Goal: Task Accomplishment & Management: Complete application form

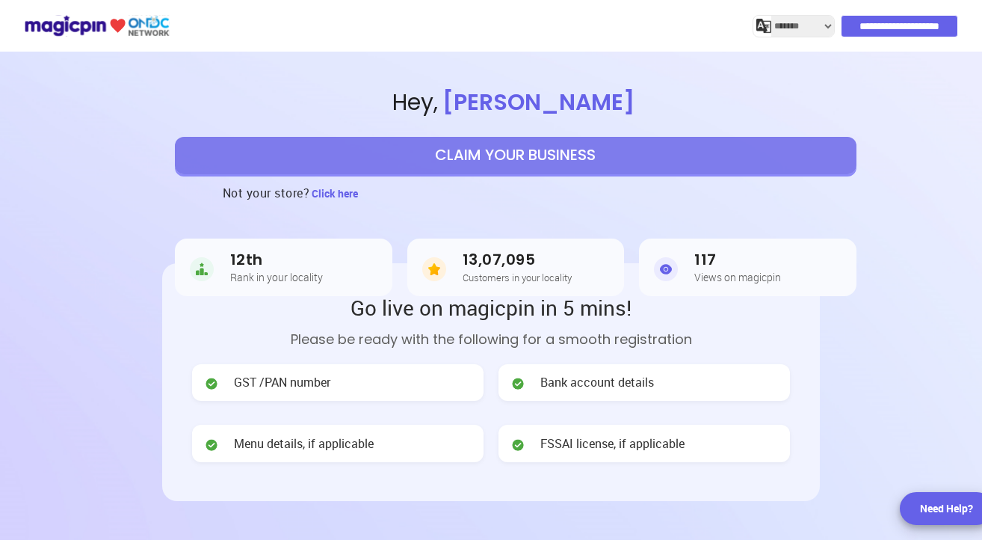
select select "*******"
click at [495, 151] on button "CLAIM YOUR BUSINESS" at bounding box center [516, 155] width 682 height 37
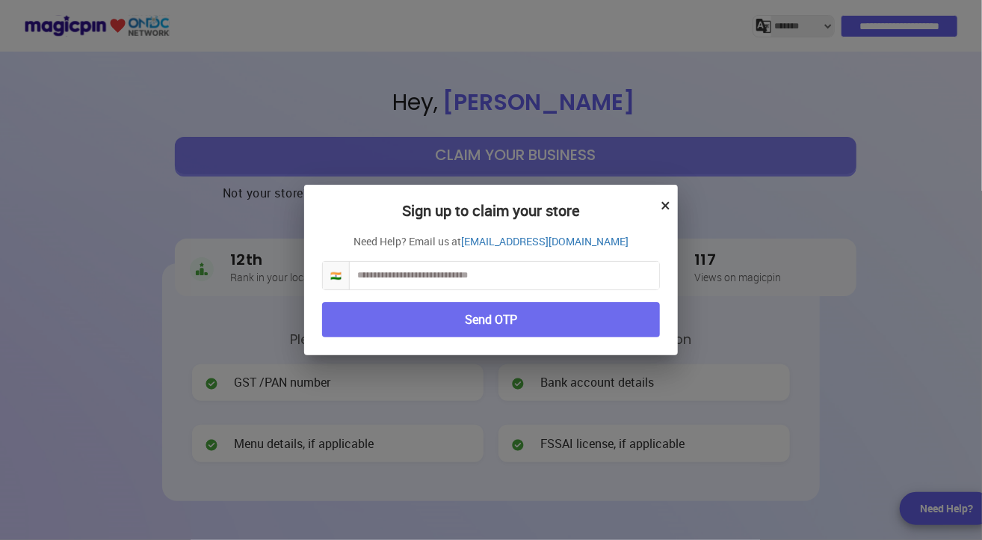
click at [456, 277] on input "text" at bounding box center [505, 276] width 310 height 28
type input "**********"
click at [447, 318] on button "Send OTP" at bounding box center [491, 319] width 338 height 35
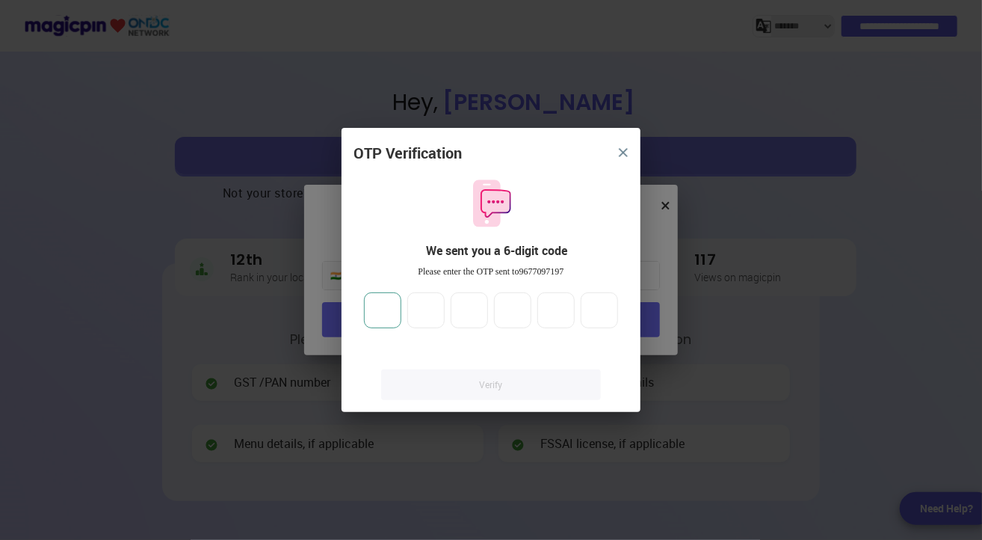
click at [375, 315] on input "number" at bounding box center [382, 310] width 37 height 36
type input "*"
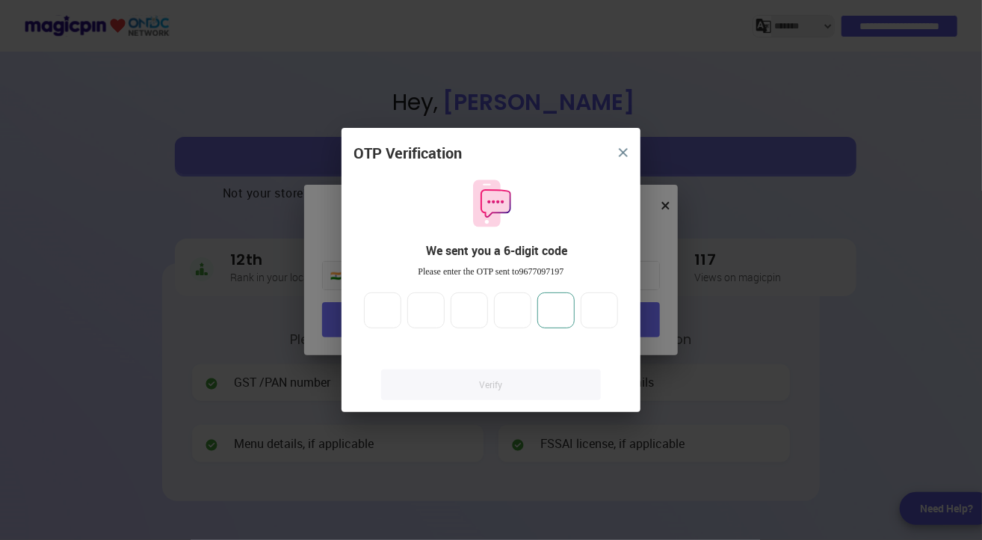
type input "*"
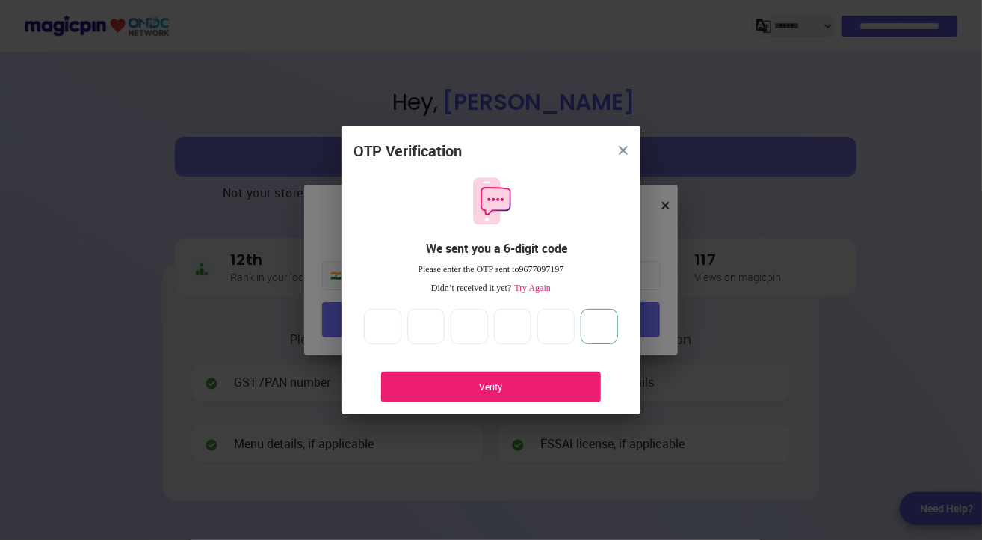
type input "*"
click at [433, 387] on div "Verify" at bounding box center [491, 387] width 175 height 13
click at [525, 285] on span "Try Again" at bounding box center [531, 288] width 40 height 10
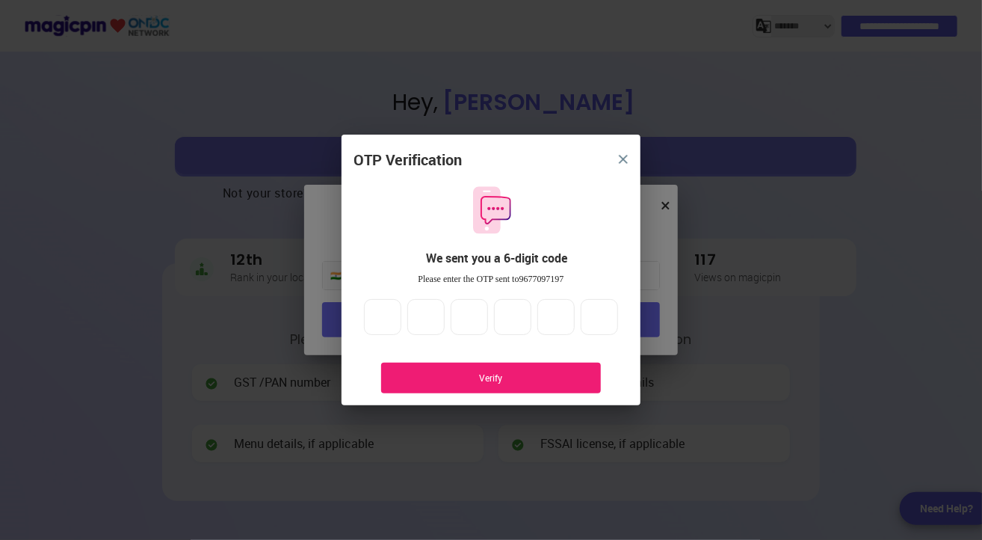
click at [472, 372] on div "Verify" at bounding box center [491, 378] width 175 height 13
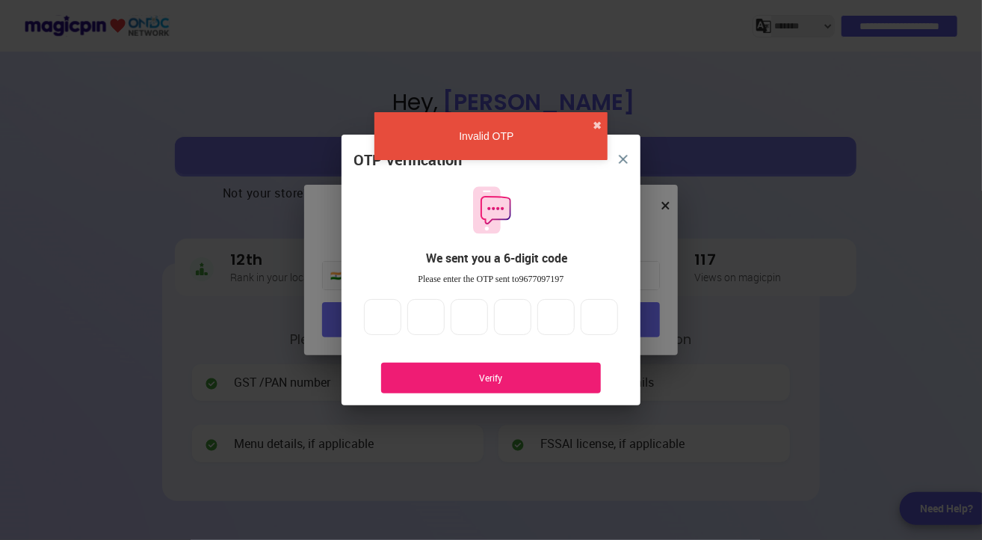
click at [594, 117] on div "Invalid OTP ✖" at bounding box center [491, 136] width 233 height 48
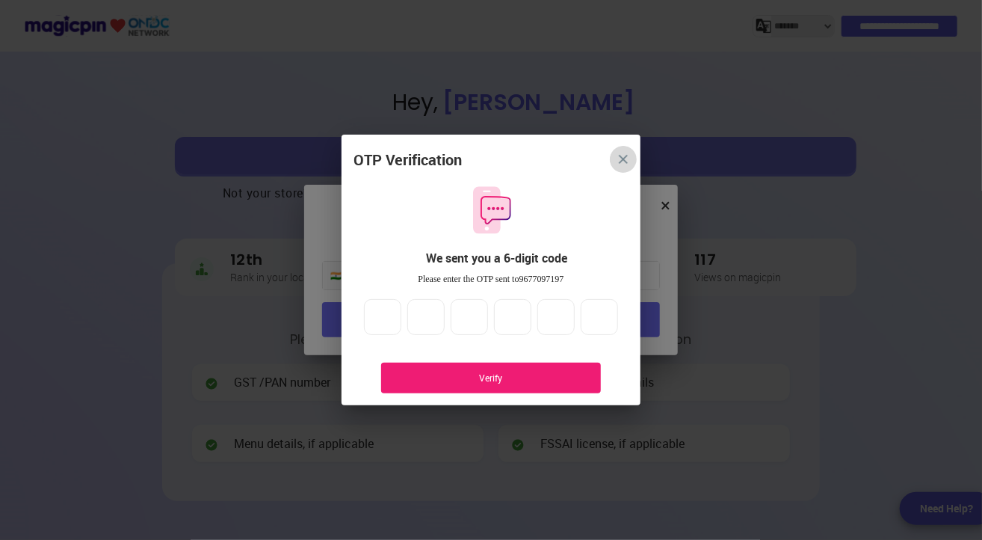
click at [625, 155] on button "close" at bounding box center [623, 159] width 27 height 27
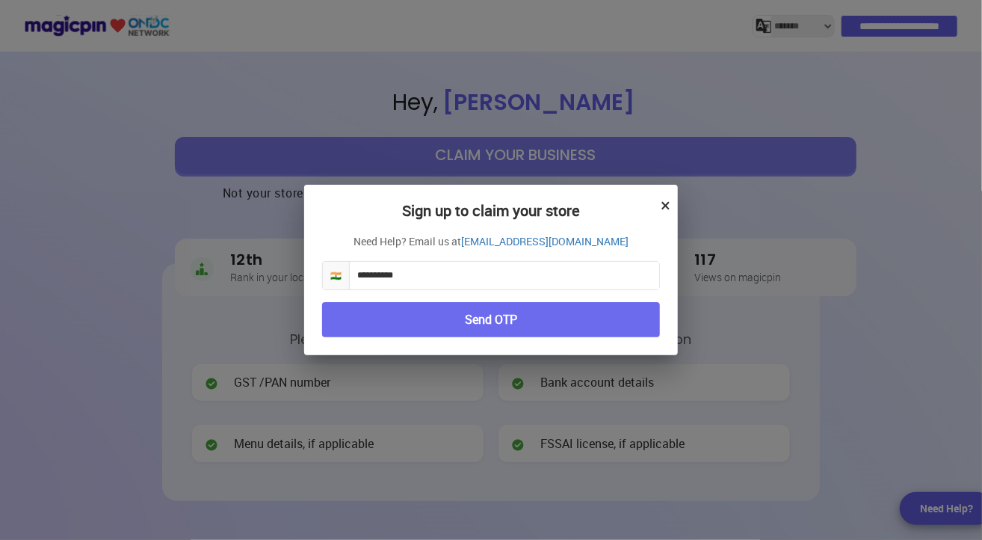
click at [481, 319] on button "Send OTP" at bounding box center [491, 319] width 338 height 35
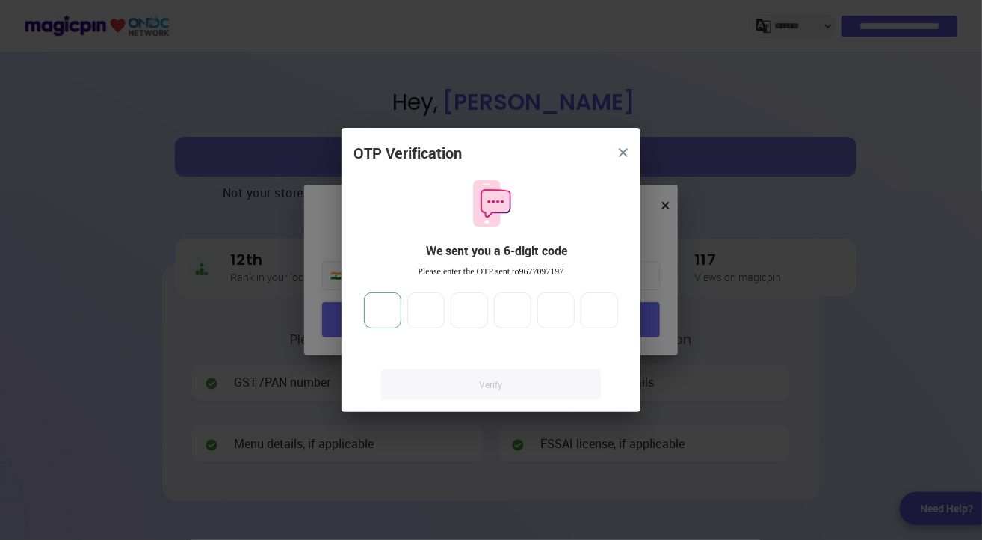
click at [378, 314] on input "number" at bounding box center [382, 310] width 37 height 36
type input "*"
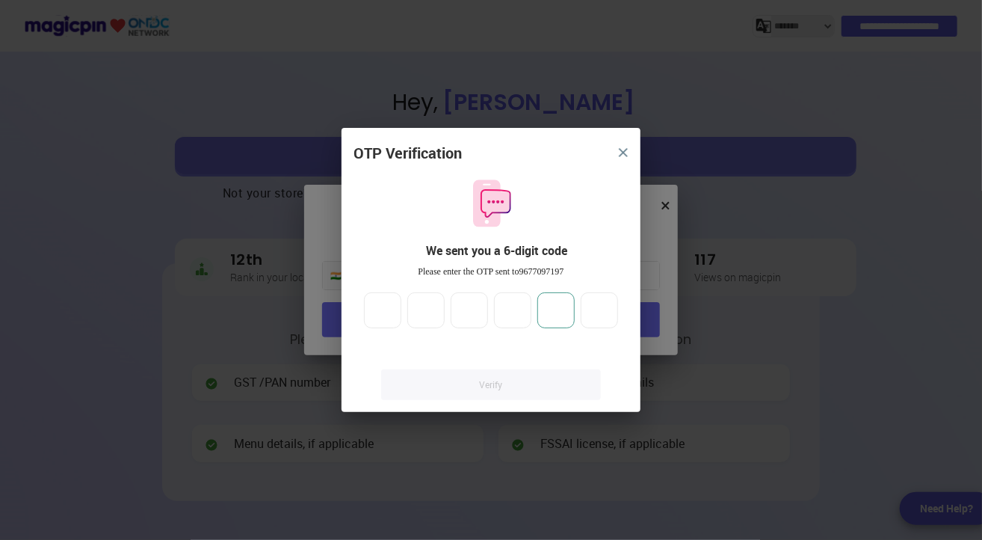
type input "*"
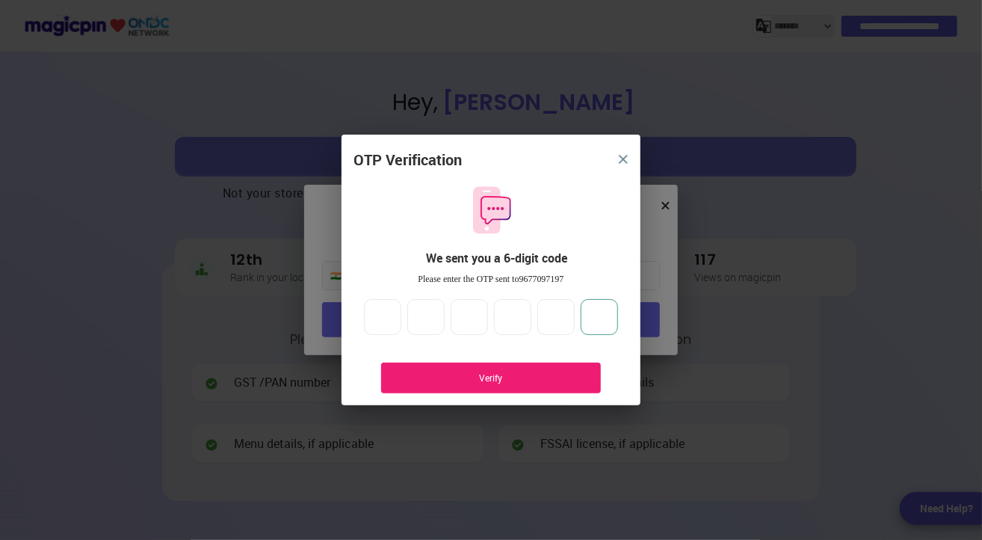
type input "*"
click at [491, 375] on div "Verify" at bounding box center [491, 378] width 175 height 13
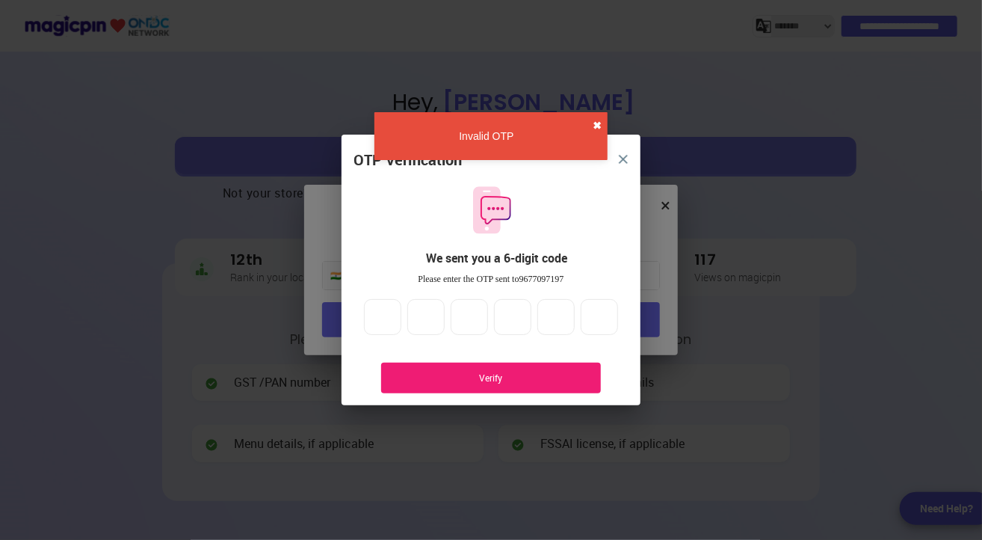
click at [597, 124] on button "✖" at bounding box center [597, 125] width 9 height 15
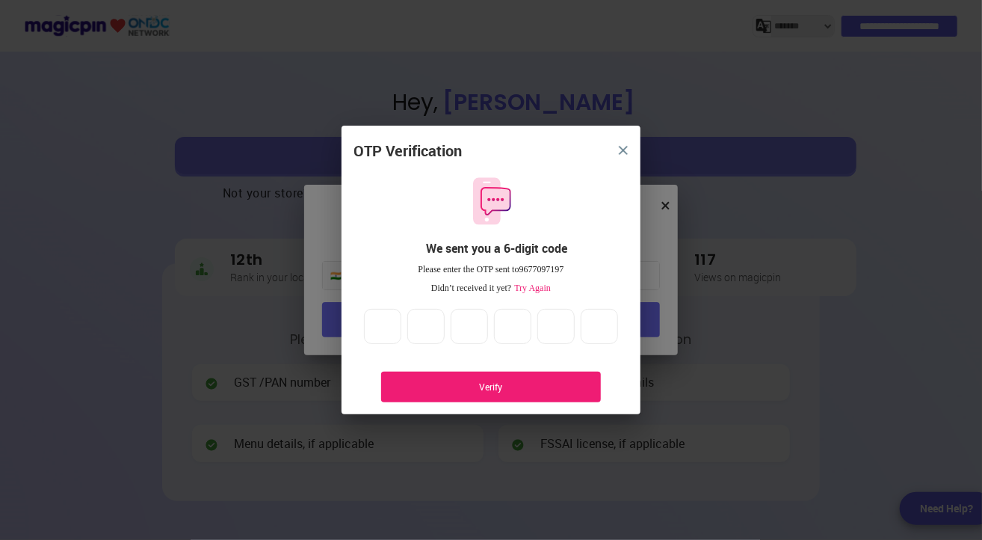
click at [498, 381] on div "Verify" at bounding box center [491, 387] width 175 height 13
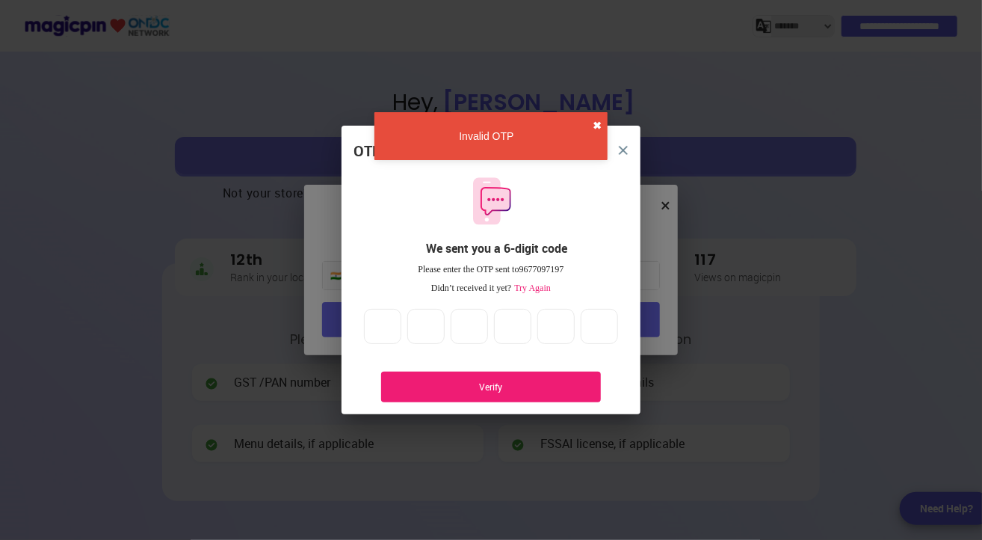
click at [594, 121] on button "✖" at bounding box center [597, 125] width 9 height 15
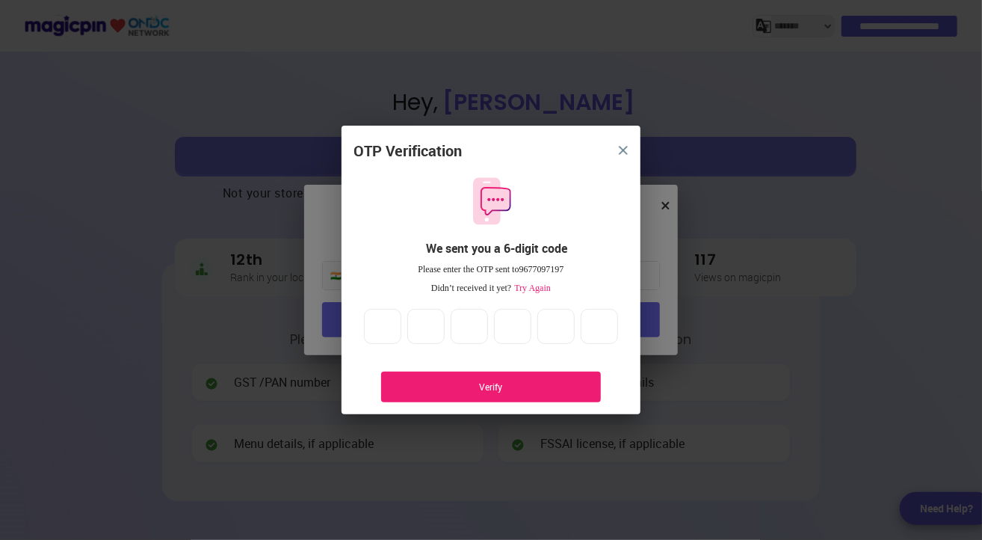
click at [479, 381] on div "Verify" at bounding box center [491, 387] width 175 height 13
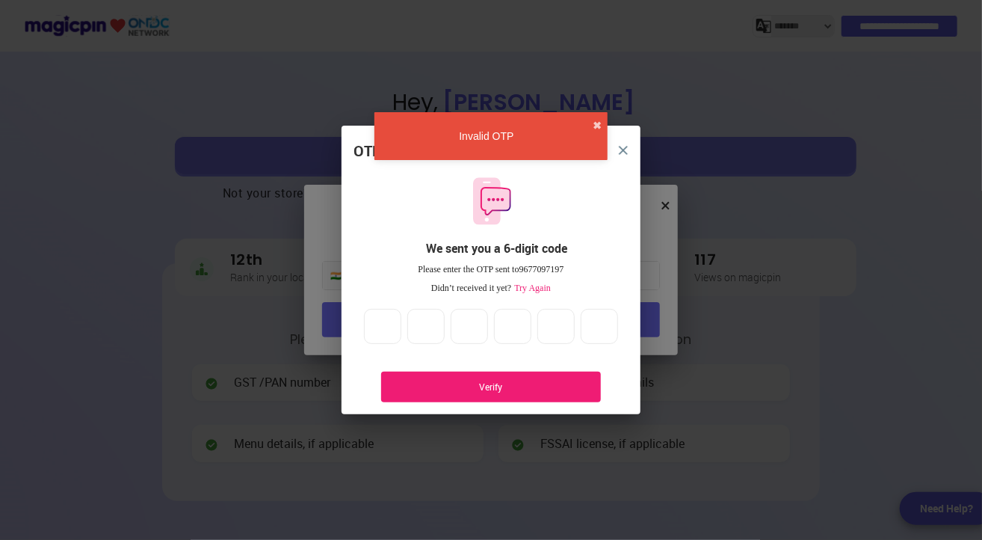
click at [479, 381] on div "Verify" at bounding box center [491, 387] width 175 height 13
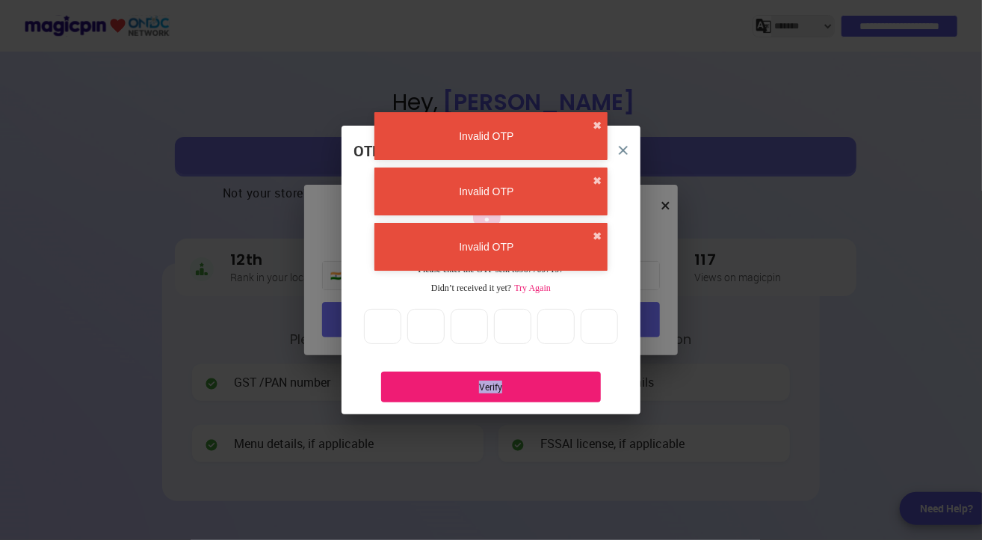
click at [478, 381] on div "Verify" at bounding box center [491, 387] width 175 height 13
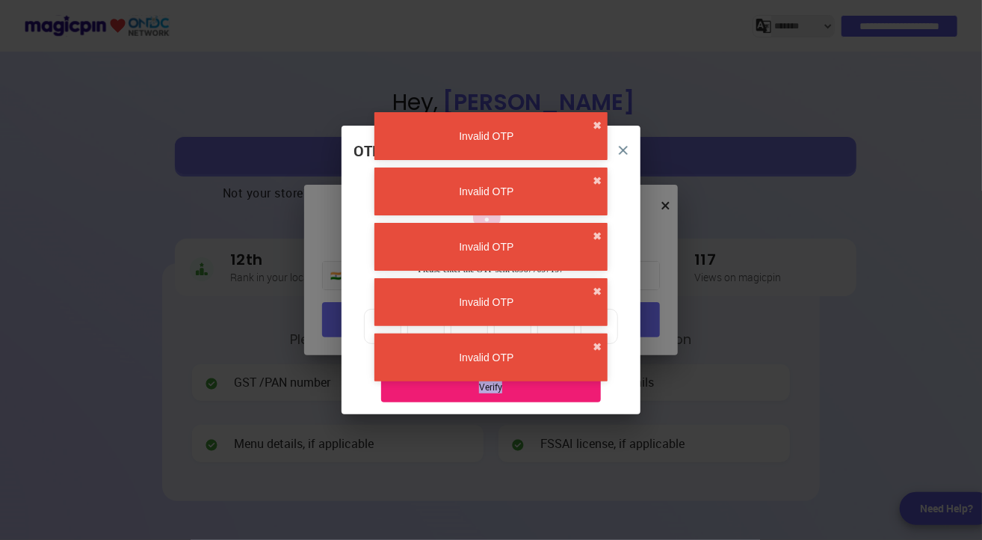
drag, startPoint x: 600, startPoint y: 345, endPoint x: 601, endPoint y: 315, distance: 29.2
click at [601, 342] on button "✖" at bounding box center [597, 346] width 9 height 15
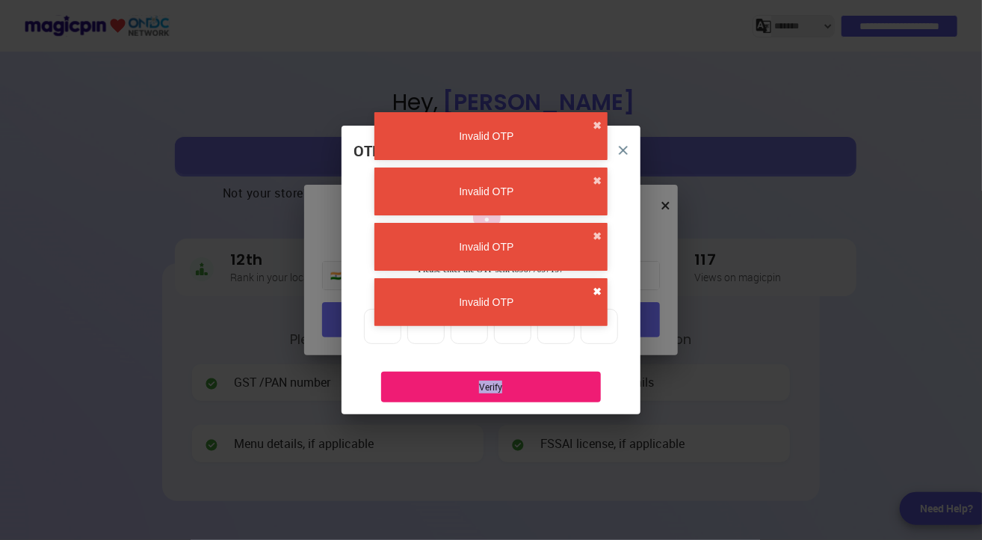
click at [598, 284] on button "✖" at bounding box center [597, 291] width 9 height 15
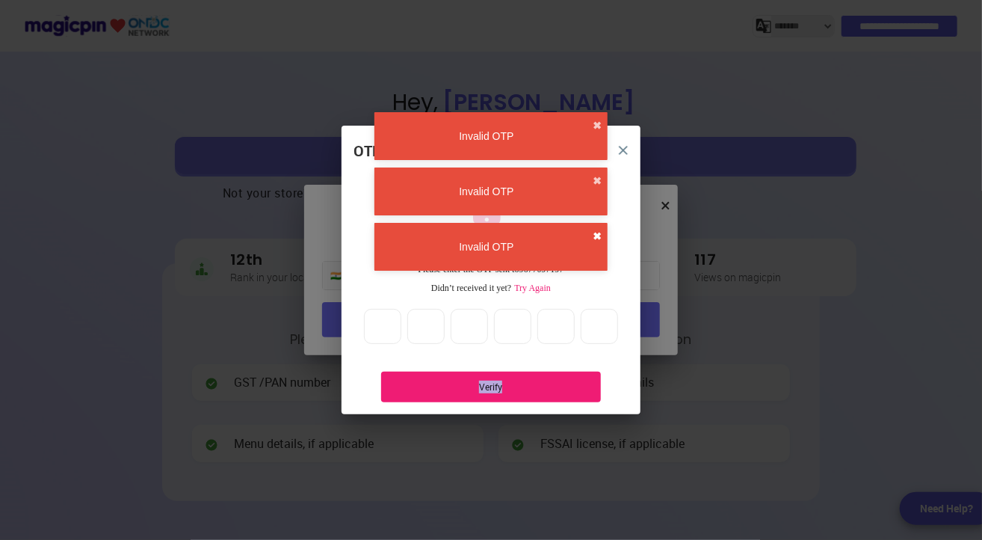
click at [598, 230] on button "✖" at bounding box center [597, 236] width 9 height 15
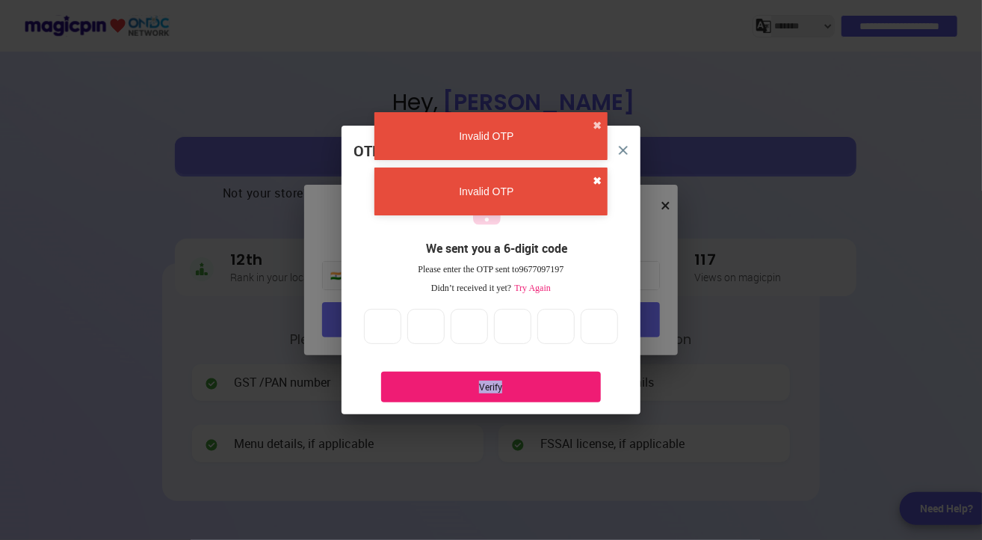
click at [599, 176] on button "✖" at bounding box center [597, 180] width 9 height 15
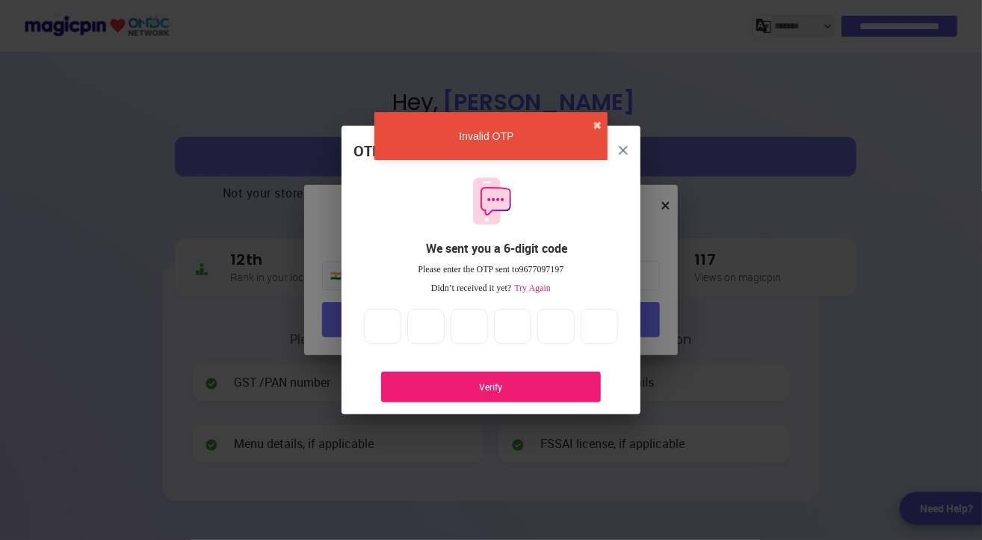
drag, startPoint x: 598, startPoint y: 116, endPoint x: 601, endPoint y: 129, distance: 13.1
click at [598, 115] on div "Invalid OTP ✖" at bounding box center [491, 136] width 233 height 48
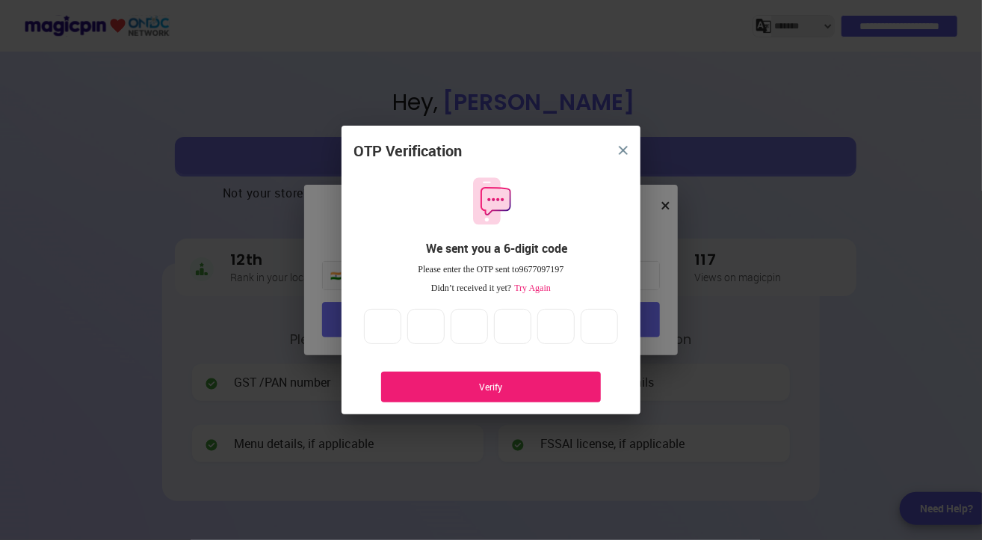
click at [620, 147] on img "close" at bounding box center [623, 150] width 9 height 9
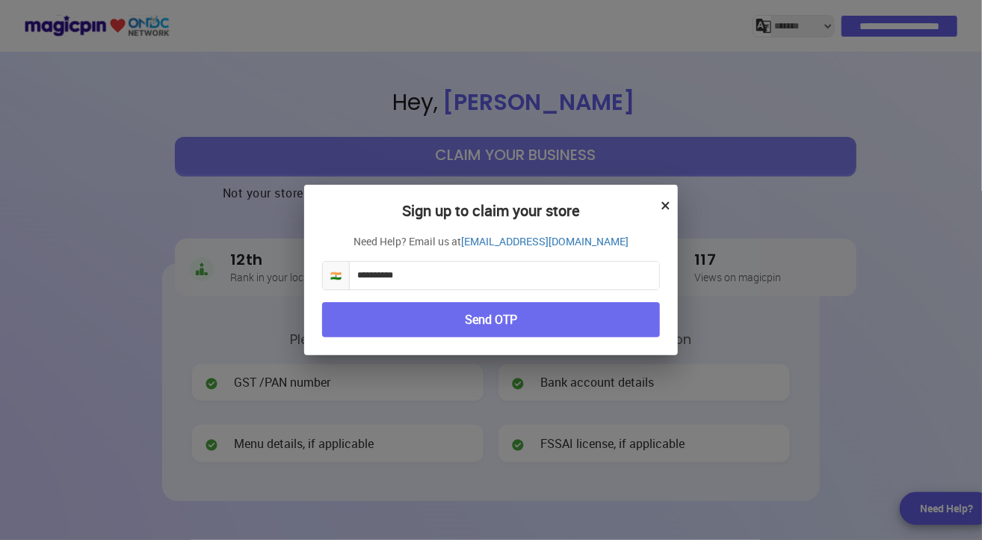
click at [469, 321] on button "Send OTP" at bounding box center [491, 319] width 338 height 35
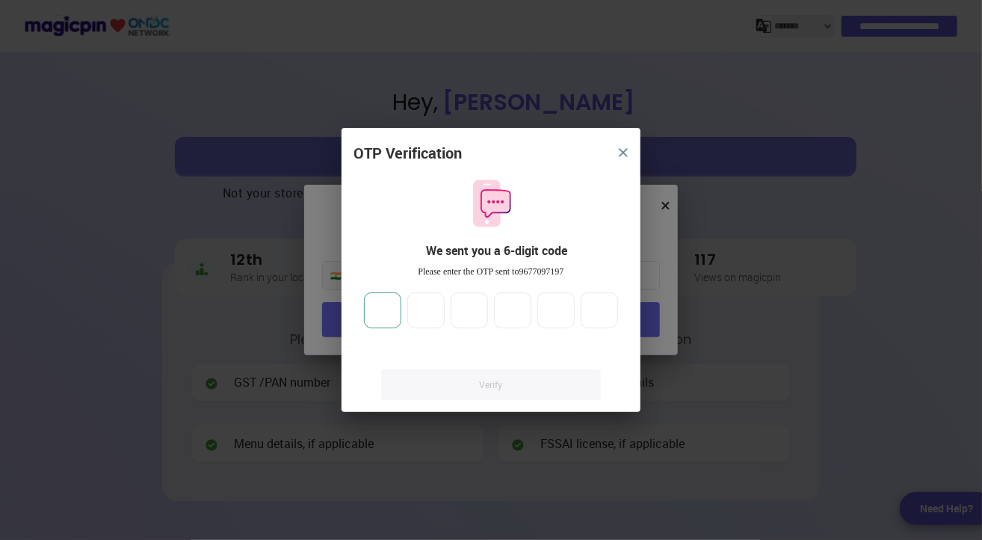
click at [389, 312] on input "number" at bounding box center [382, 310] width 37 height 36
type input "*"
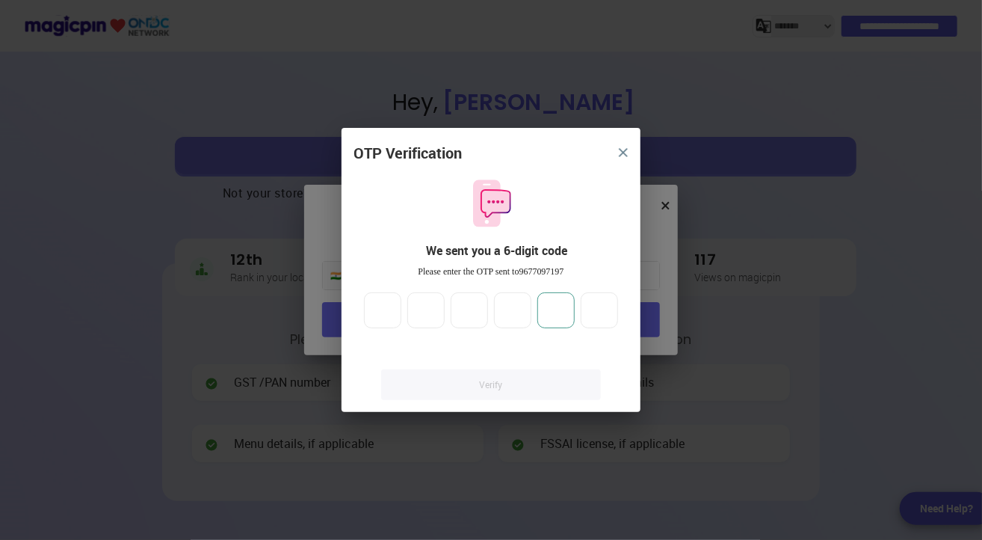
type input "*"
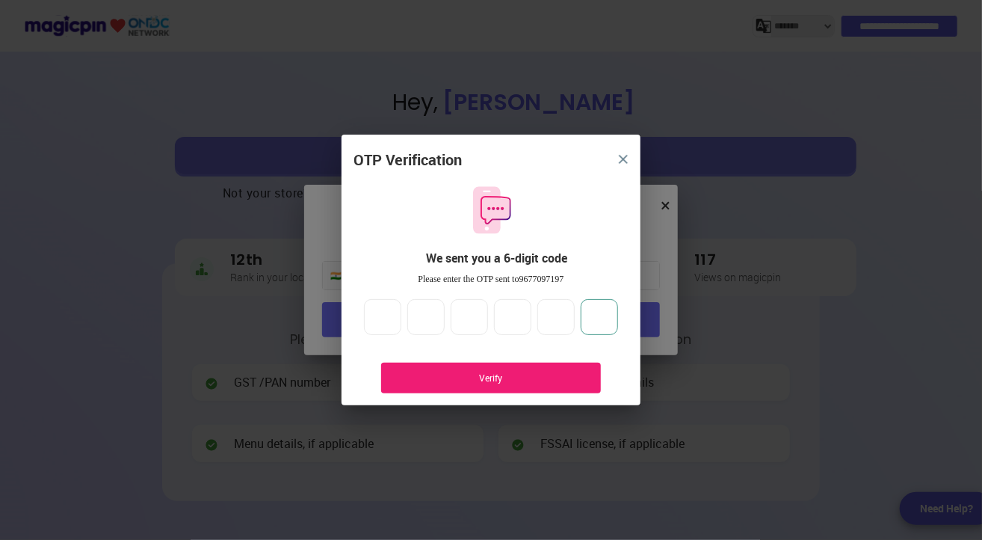
type input "*"
click at [451, 377] on div "Verify" at bounding box center [491, 378] width 175 height 13
click at [625, 157] on img "close" at bounding box center [623, 159] width 9 height 9
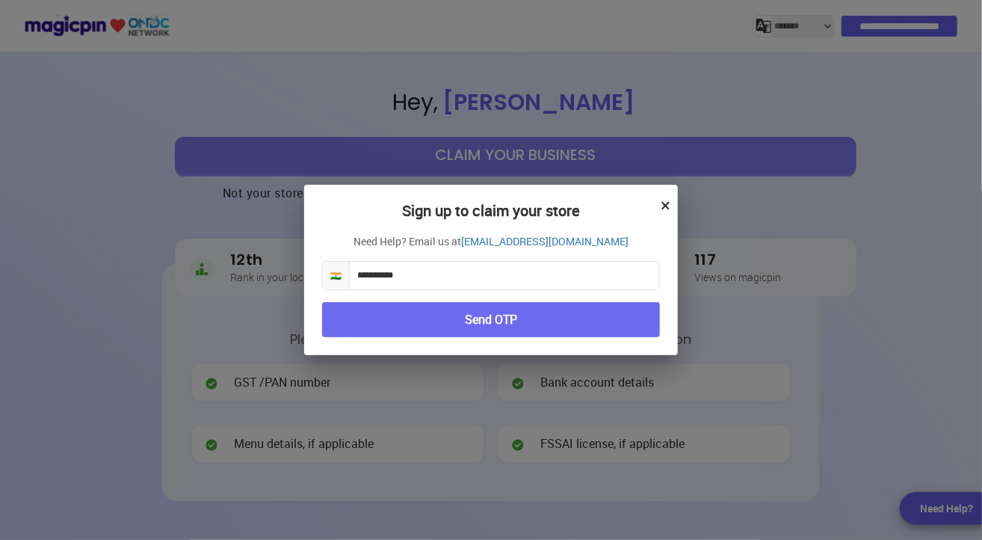
click at [665, 205] on button "×" at bounding box center [666, 204] width 10 height 25
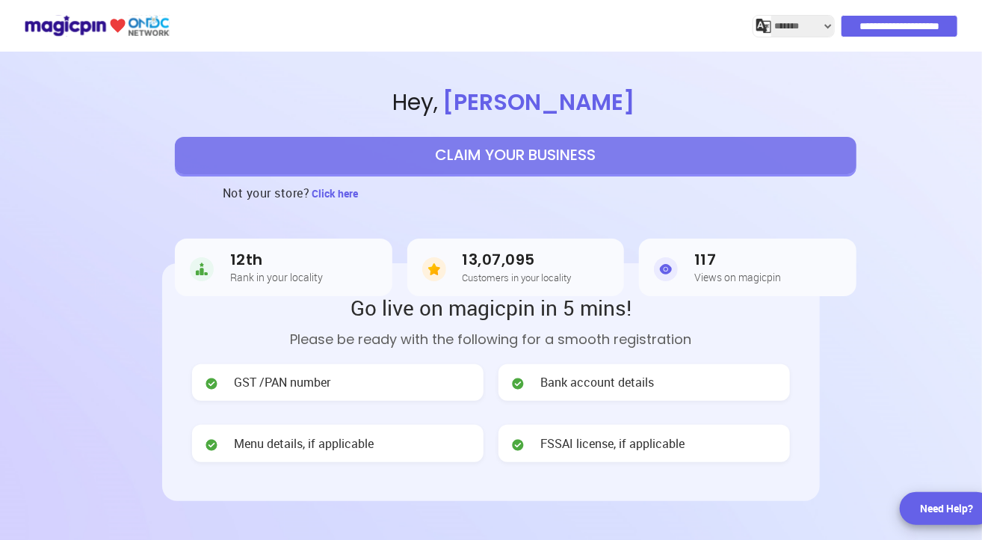
click at [485, 158] on button "CLAIM YOUR BUSINESS" at bounding box center [516, 155] width 682 height 37
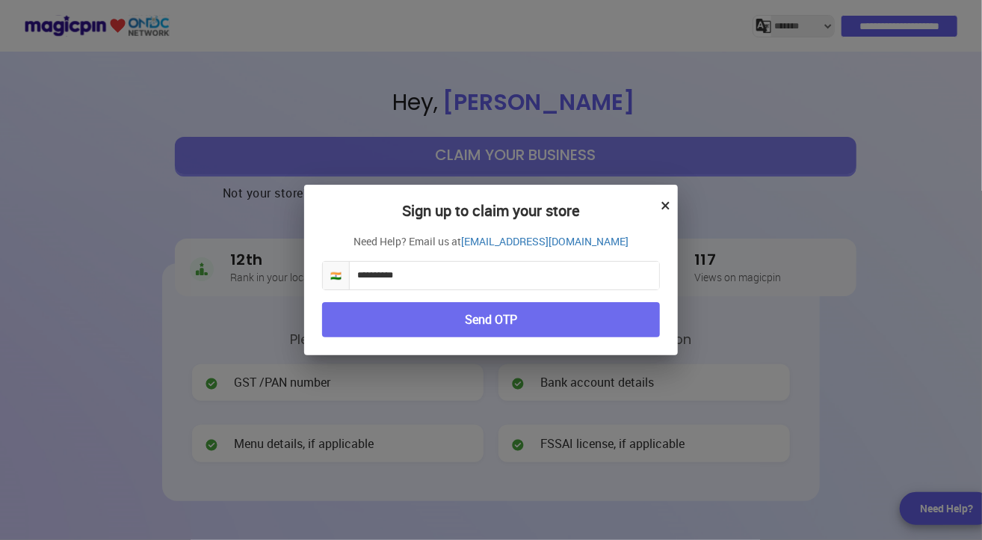
click at [443, 321] on button "Send OTP" at bounding box center [491, 319] width 338 height 35
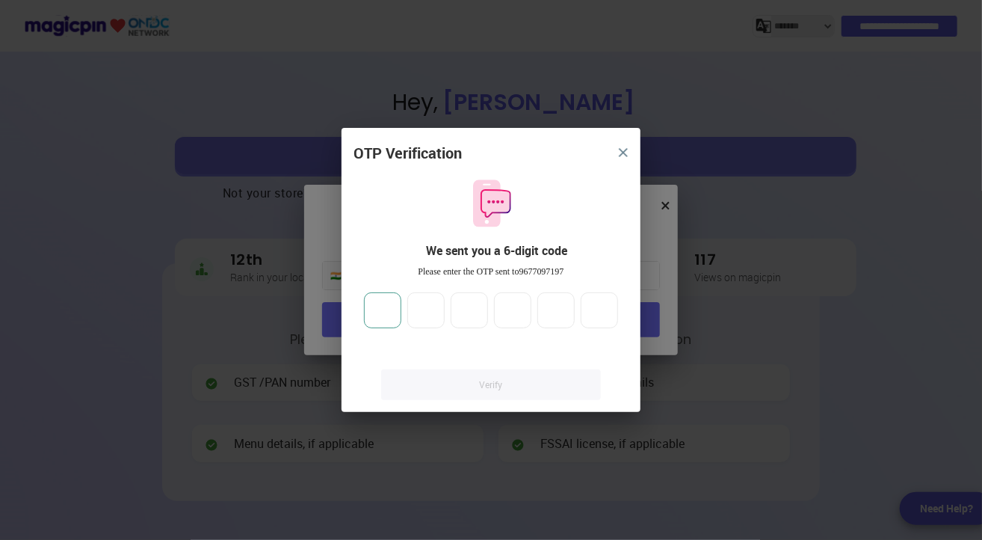
click at [370, 315] on input "number" at bounding box center [382, 310] width 37 height 36
type input "*"
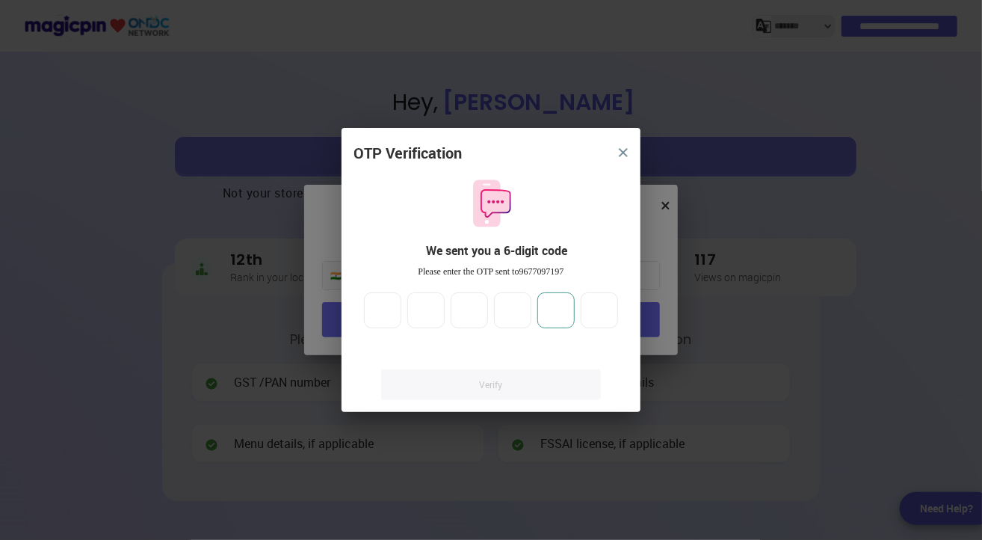
type input "*"
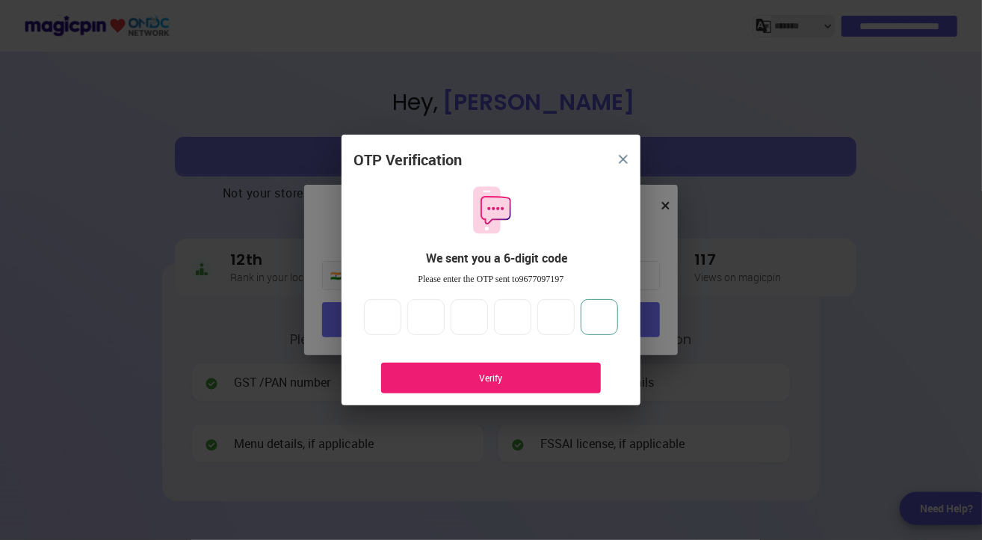
type input "*"
click at [469, 378] on div "Verify" at bounding box center [491, 378] width 175 height 13
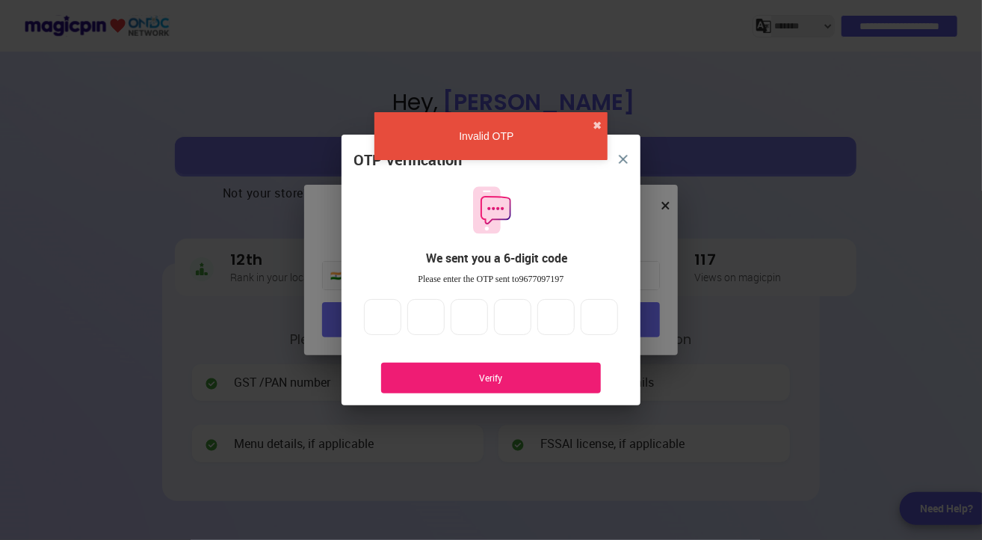
click at [597, 121] on button "✖" at bounding box center [597, 125] width 9 height 15
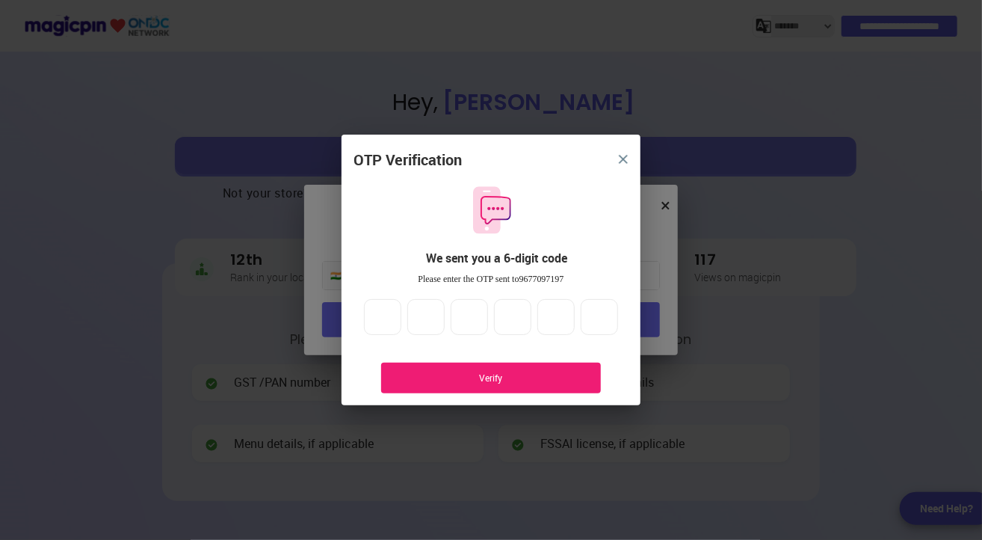
click at [622, 157] on img "close" at bounding box center [623, 159] width 9 height 9
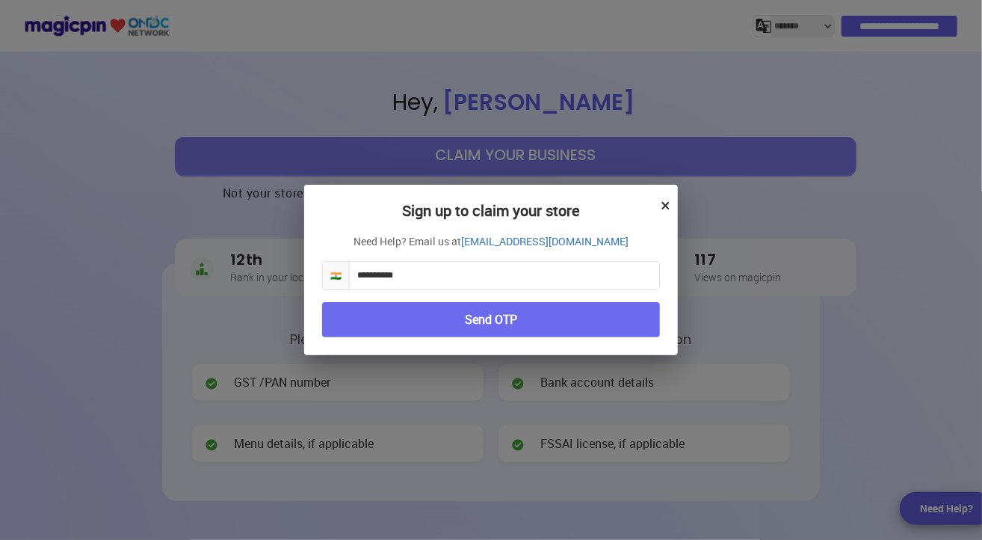
click at [667, 205] on button "×" at bounding box center [666, 204] width 10 height 25
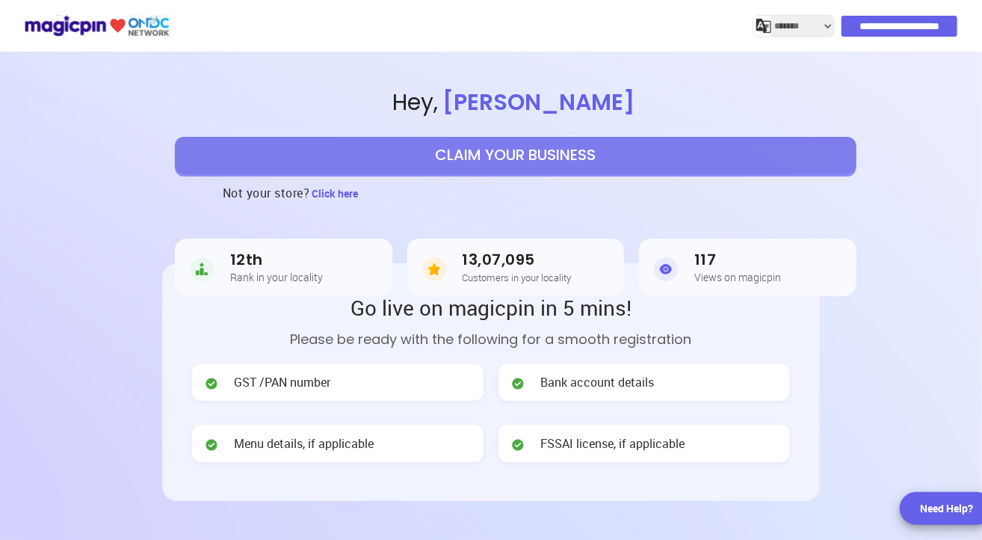
click at [490, 156] on button "CLAIM YOUR BUSINESS" at bounding box center [516, 155] width 682 height 37
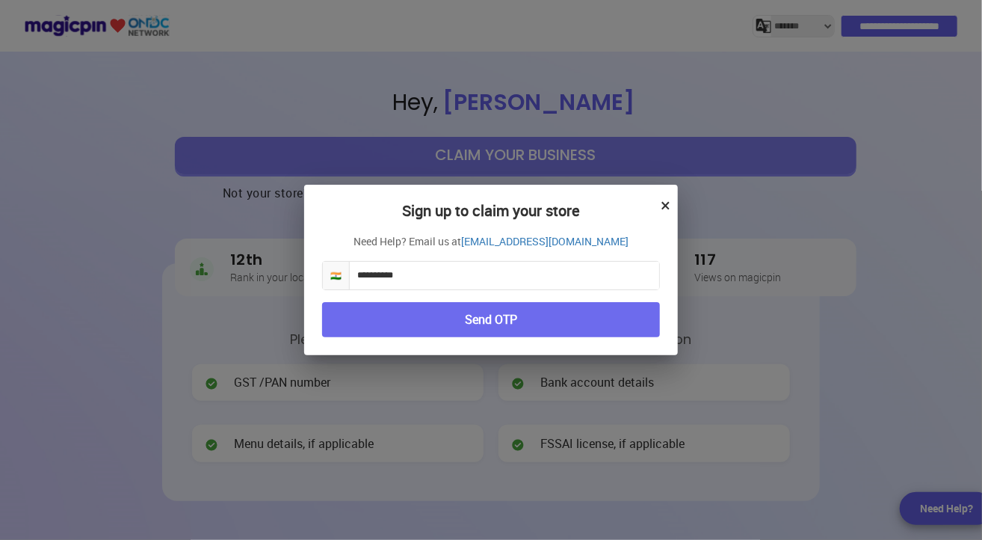
click at [425, 320] on button "Send OTP" at bounding box center [491, 319] width 338 height 35
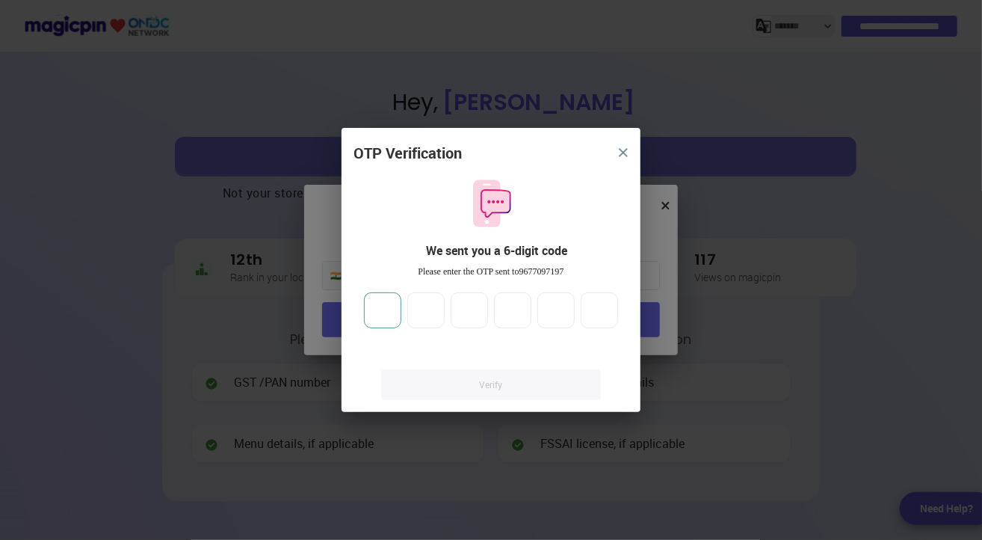
click at [382, 311] on input "number" at bounding box center [382, 310] width 37 height 36
type input "*"
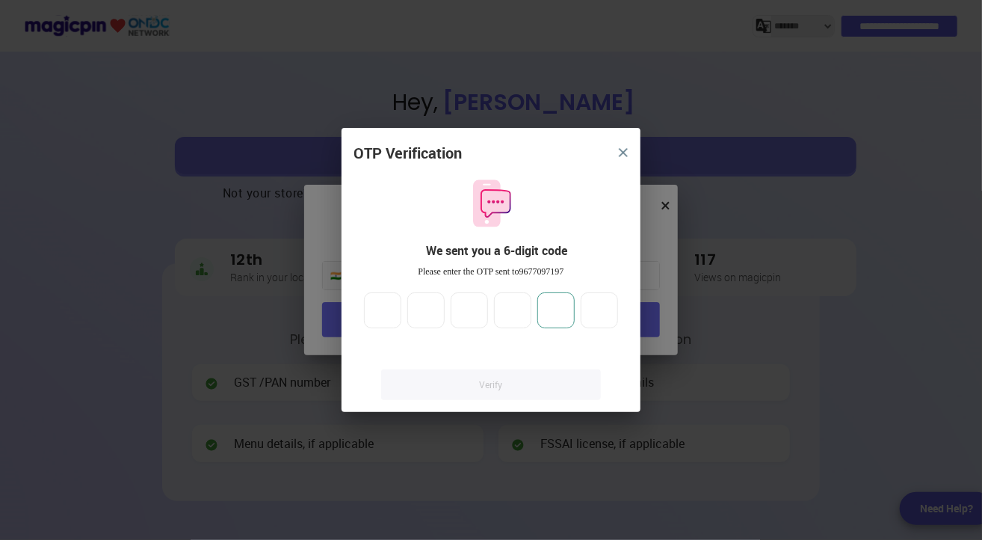
type input "*"
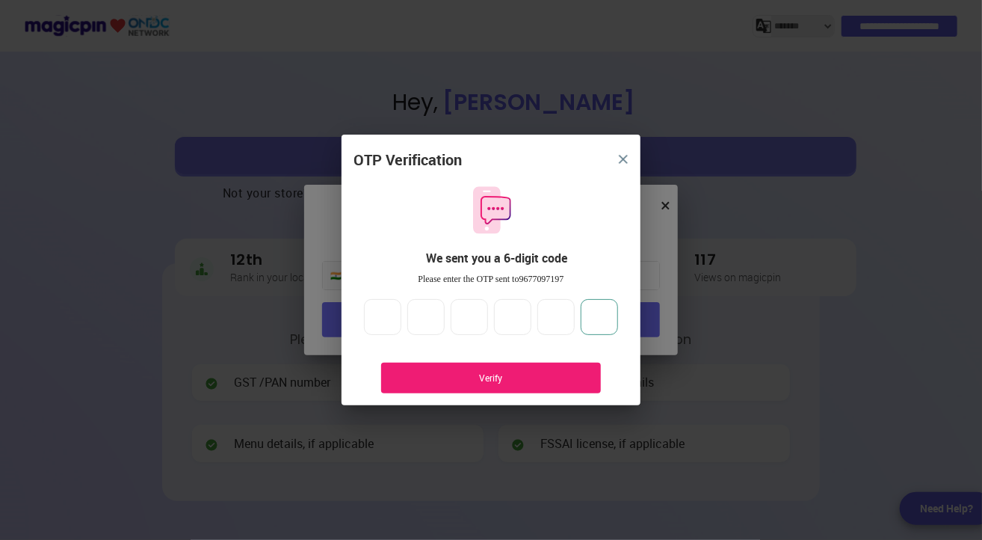
type input "*"
click at [446, 376] on div "Verify" at bounding box center [491, 378] width 175 height 13
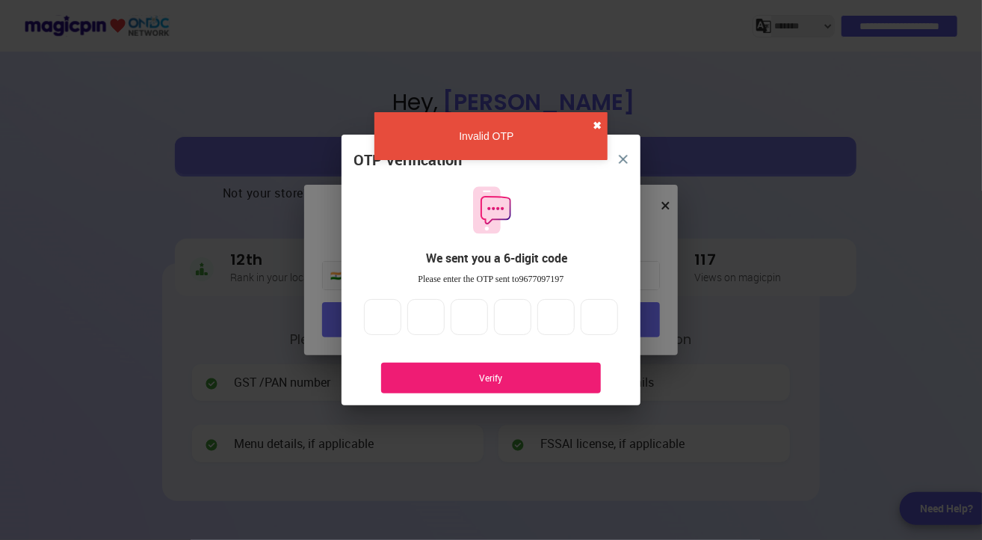
click at [594, 120] on button "✖" at bounding box center [597, 125] width 9 height 15
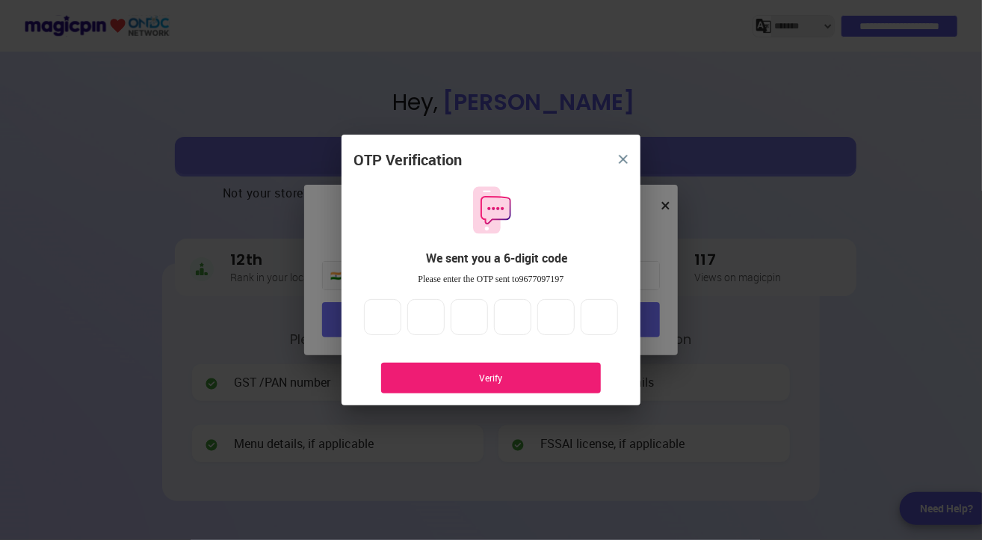
click at [623, 159] on img "close" at bounding box center [623, 159] width 9 height 9
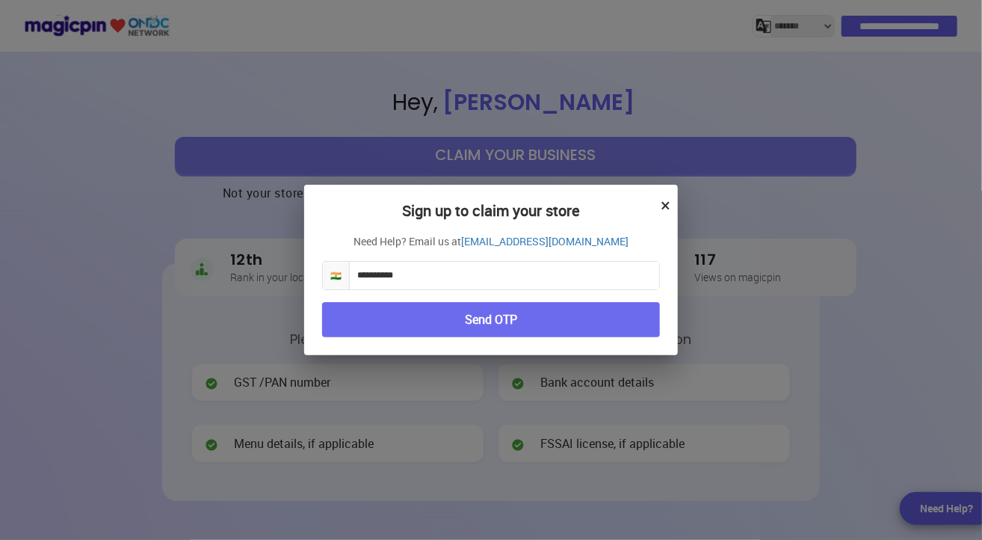
click at [661, 204] on button "×" at bounding box center [666, 204] width 10 height 25
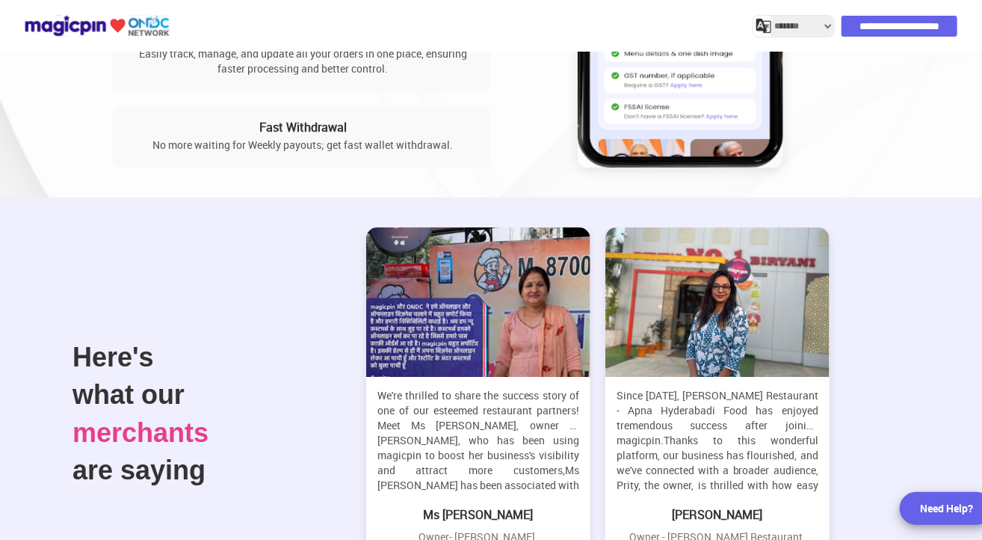
scroll to position [2243, 0]
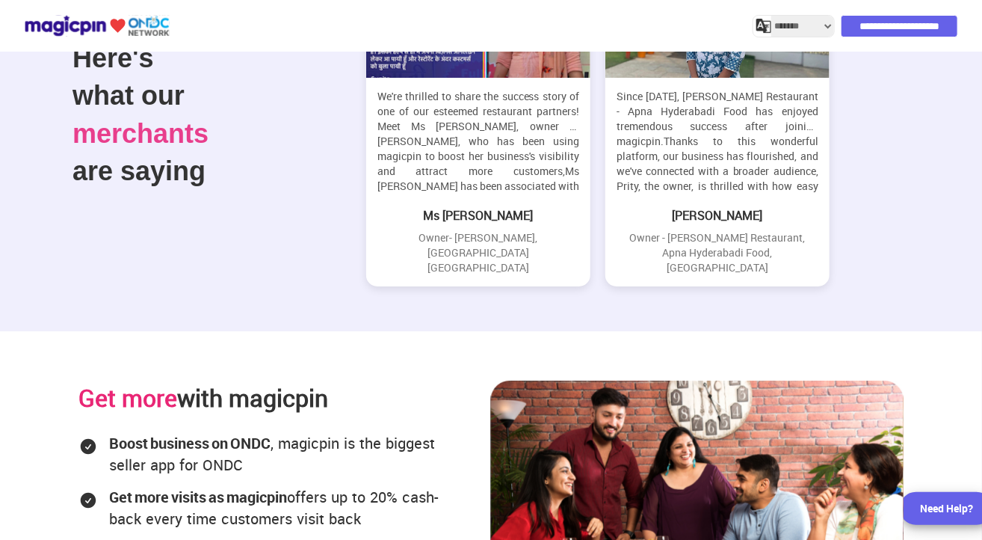
click at [937, 508] on div "Need Help?" at bounding box center [946, 508] width 53 height 15
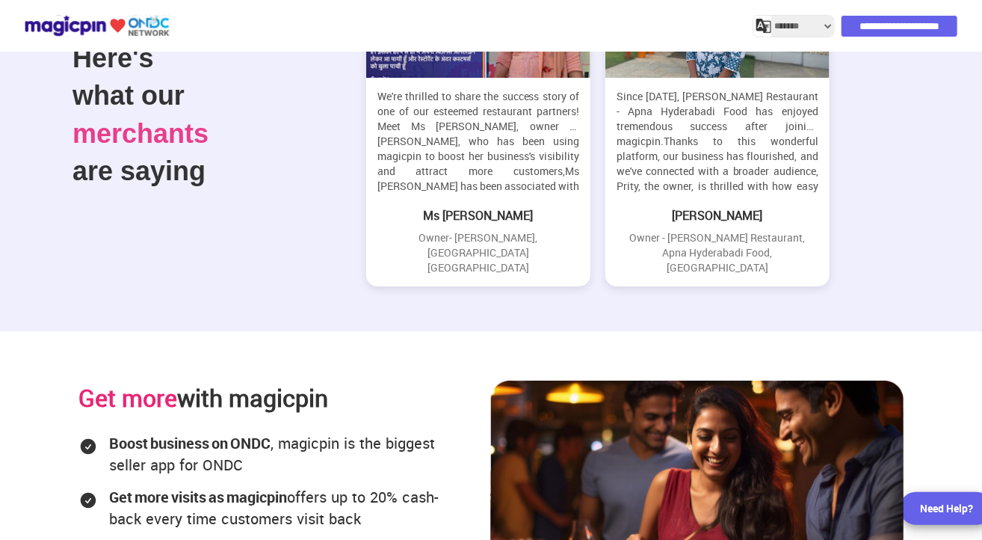
click at [937, 506] on div "Need Help?" at bounding box center [946, 508] width 53 height 15
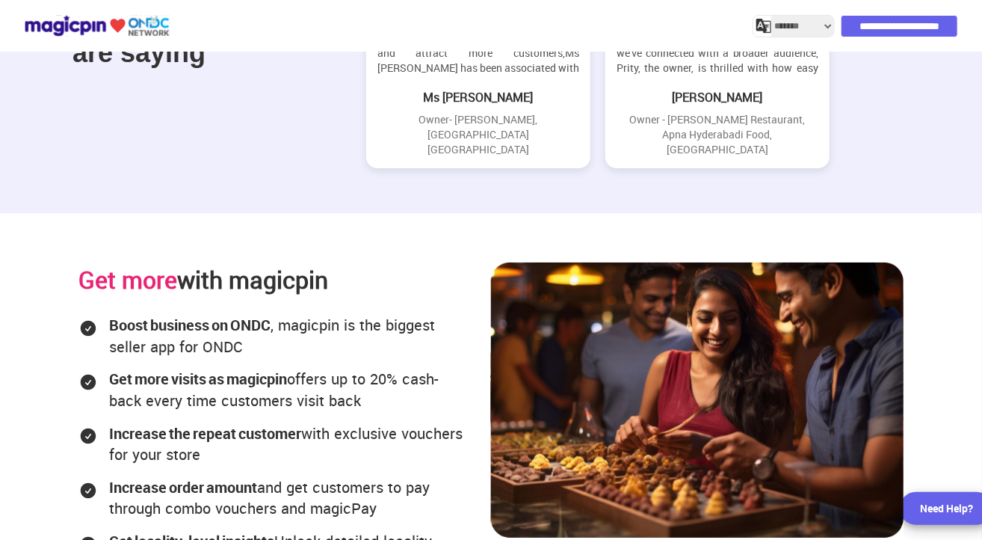
scroll to position [2617, 0]
